Goal: Task Accomplishment & Management: Use online tool/utility

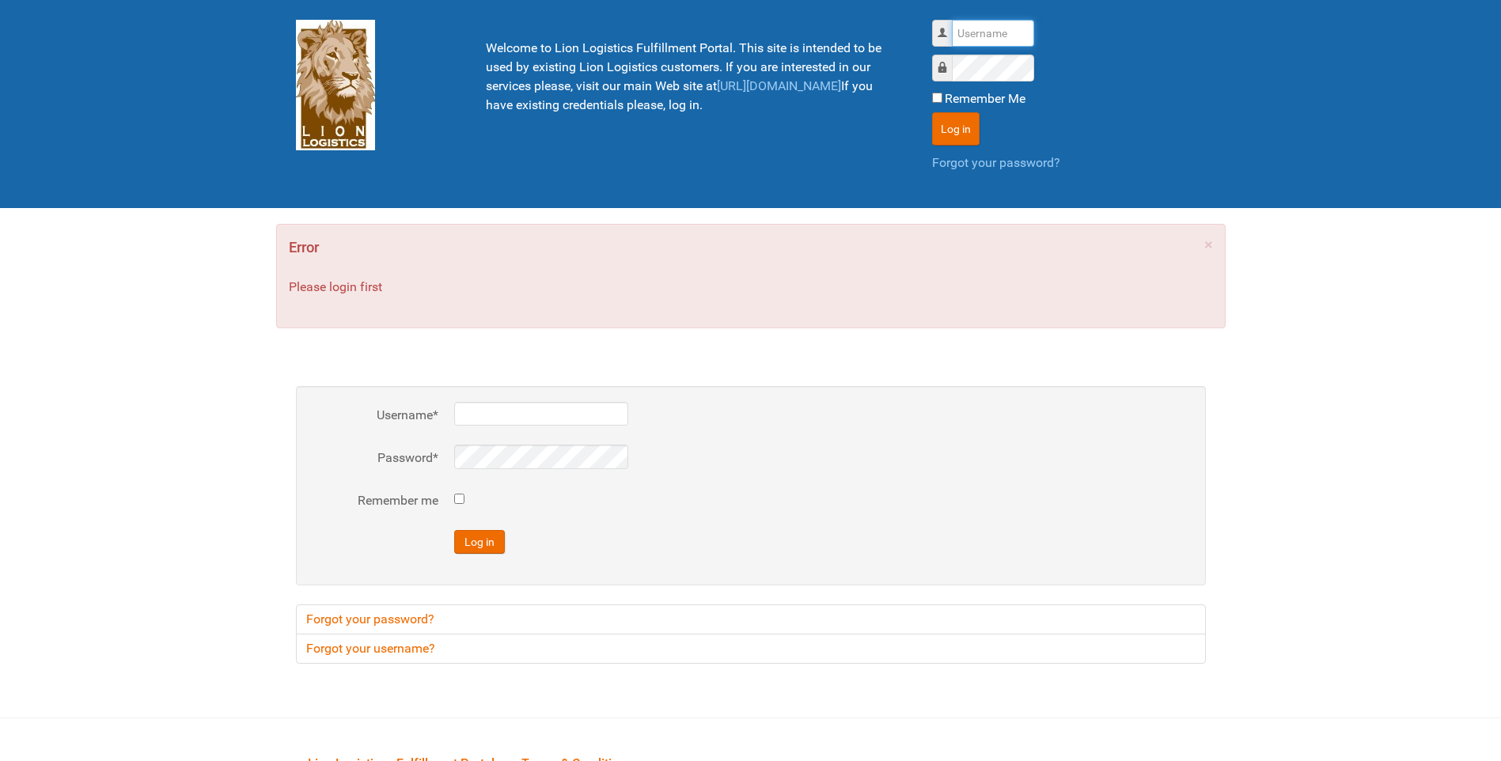
type input "lion"
click at [457, 494] on input "Remember me" at bounding box center [459, 499] width 10 height 10
checkbox input "true"
click at [480, 548] on button "Log in" at bounding box center [479, 542] width 51 height 24
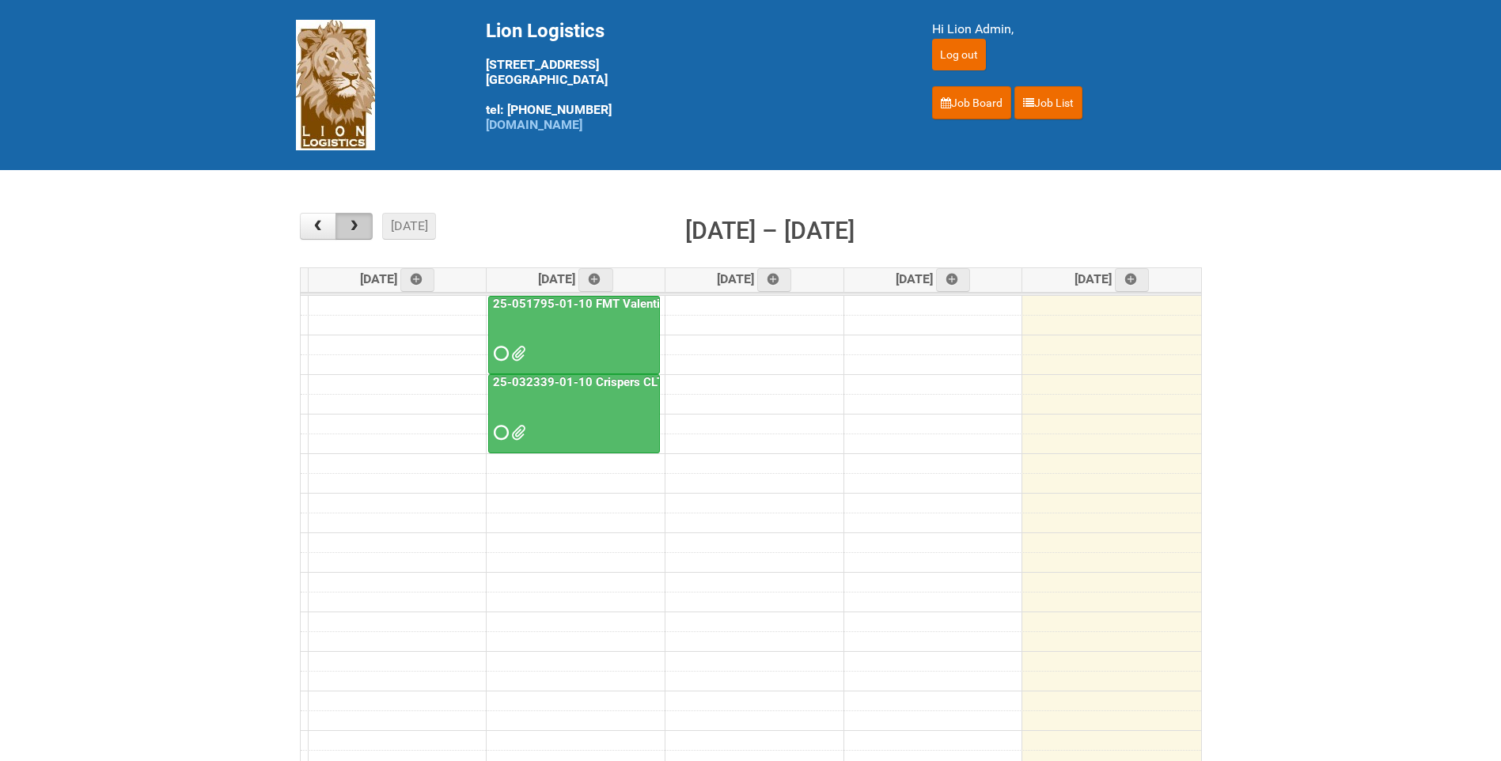
click at [364, 234] on button "button" at bounding box center [354, 226] width 37 height 27
click at [349, 232] on span "button" at bounding box center [354, 226] width 15 height 13
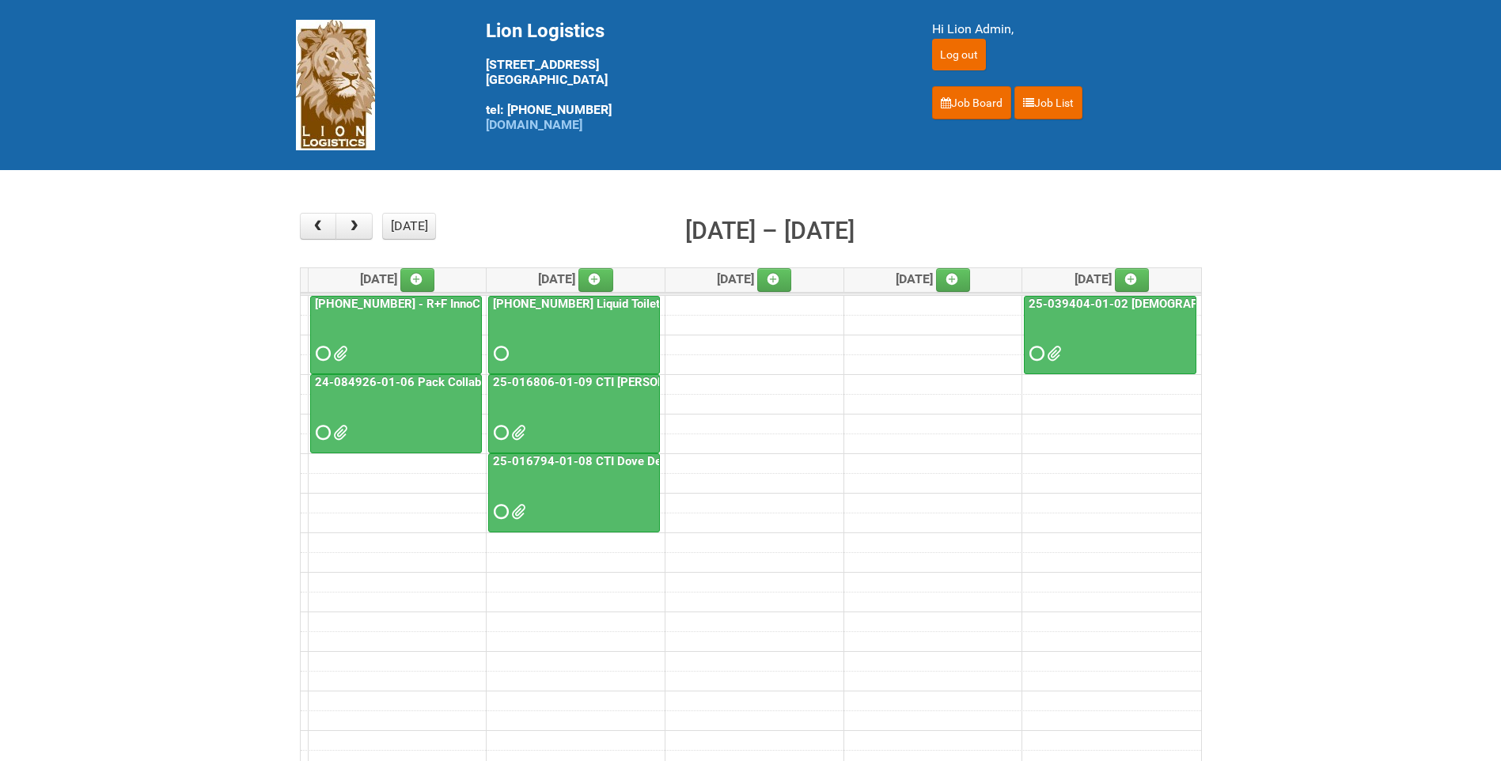
click at [322, 434] on span at bounding box center [321, 432] width 11 height 11
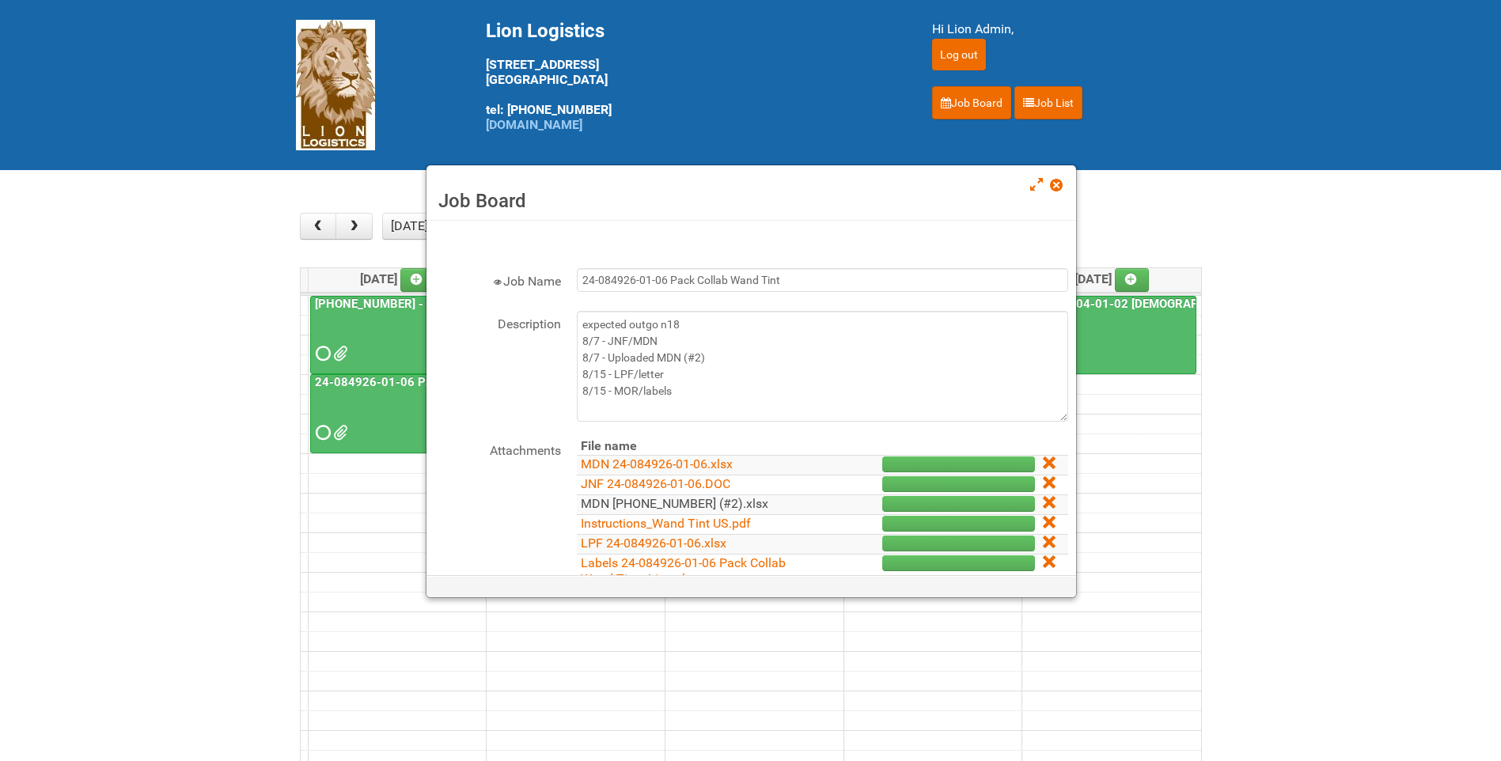
scroll to position [79, 0]
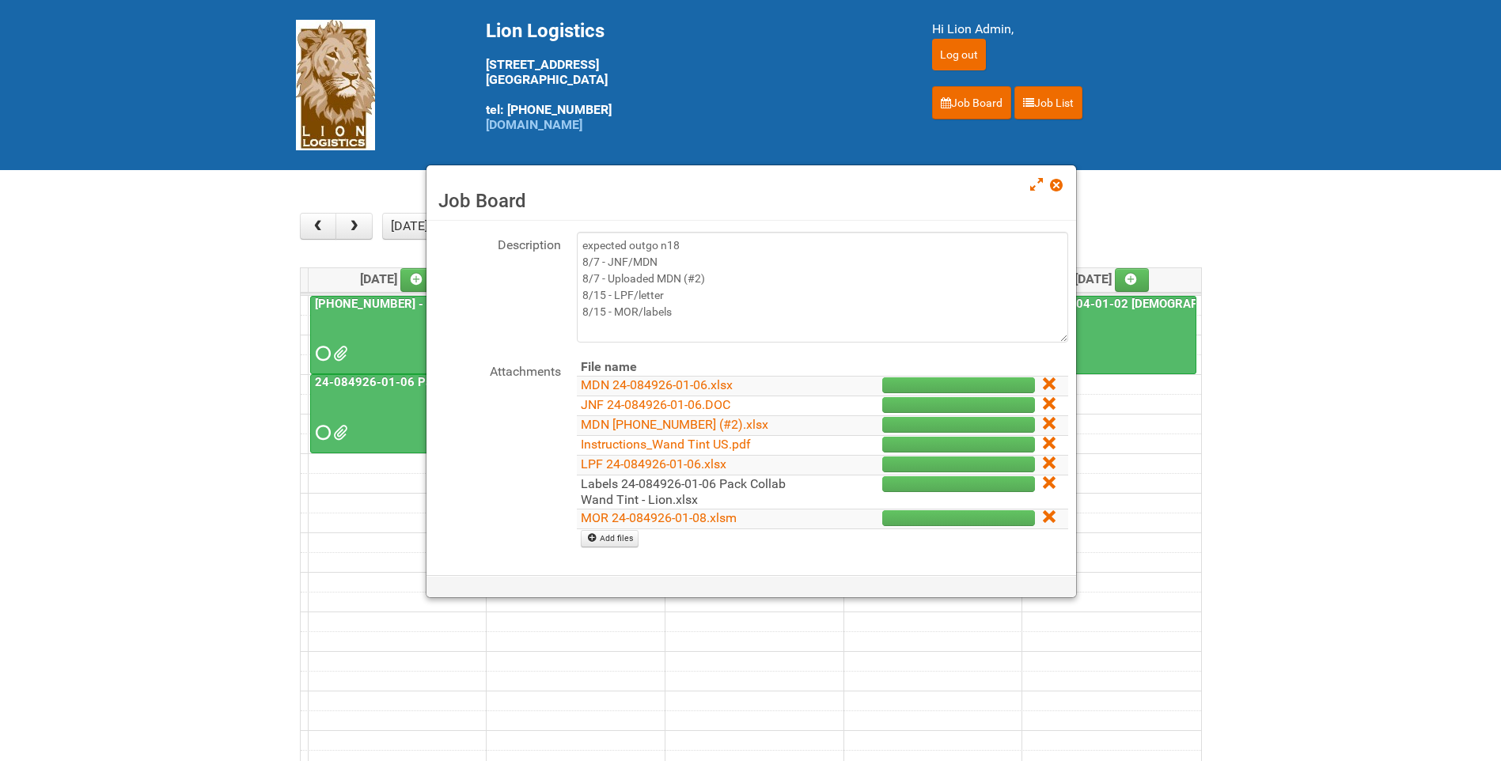
click at [617, 498] on link "Labels 24-084926-01-06 Pack Collab Wand Tint - Lion.xlsx" at bounding box center [683, 491] width 205 height 31
